Goal: Task Accomplishment & Management: Use online tool/utility

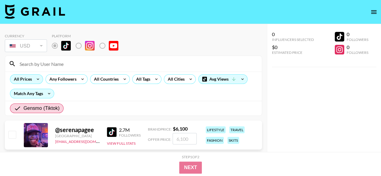
click at [35, 75] on icon at bounding box center [38, 79] width 10 height 9
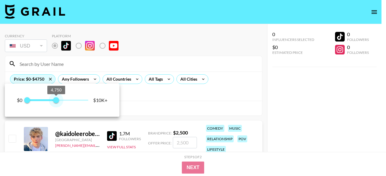
type input "4500"
drag, startPoint x: 85, startPoint y: 102, endPoint x: 54, endPoint y: 103, distance: 31.3
click at [54, 103] on span "4,500" at bounding box center [55, 100] width 6 height 6
click at [164, 98] on div at bounding box center [193, 88] width 386 height 176
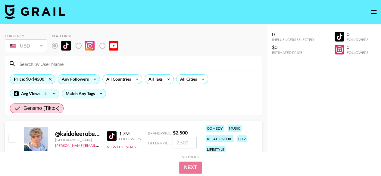
click at [96, 80] on icon at bounding box center [95, 79] width 10 height 9
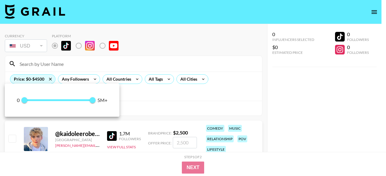
click at [142, 96] on div at bounding box center [193, 88] width 386 height 176
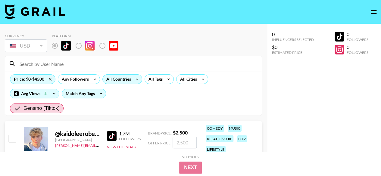
click at [135, 81] on icon at bounding box center [137, 79] width 10 height 9
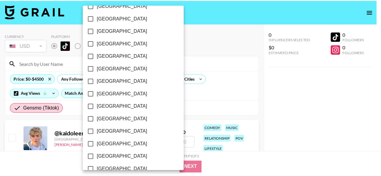
scroll to position [512, 0]
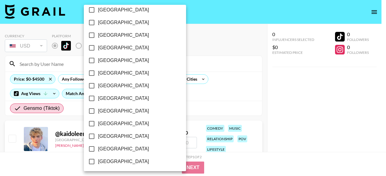
click at [115, 161] on span "[GEOGRAPHIC_DATA]" at bounding box center [123, 161] width 51 height 7
click at [98, 161] on input "[GEOGRAPHIC_DATA]" at bounding box center [91, 162] width 13 height 13
checkbox input "true"
click at [177, 96] on div at bounding box center [193, 88] width 386 height 176
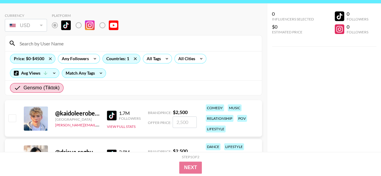
scroll to position [30, 0]
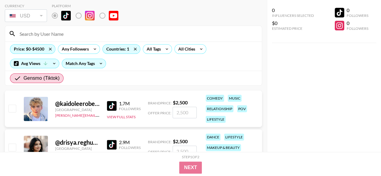
click at [115, 105] on img at bounding box center [112, 106] width 10 height 10
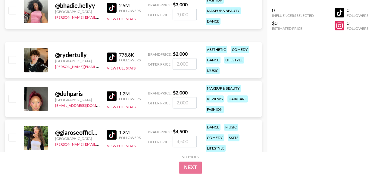
scroll to position [362, 0]
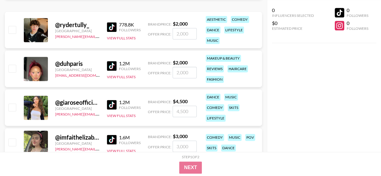
click at [113, 103] on img at bounding box center [112, 105] width 10 height 10
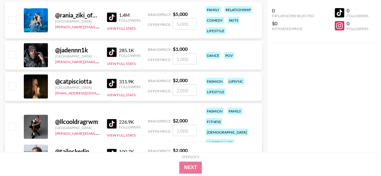
scroll to position [573, 0]
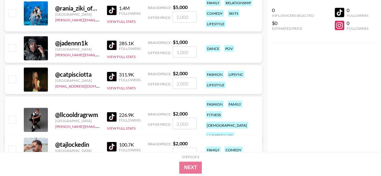
click at [114, 77] on img at bounding box center [112, 77] width 10 height 10
